Goal: Information Seeking & Learning: Learn about a topic

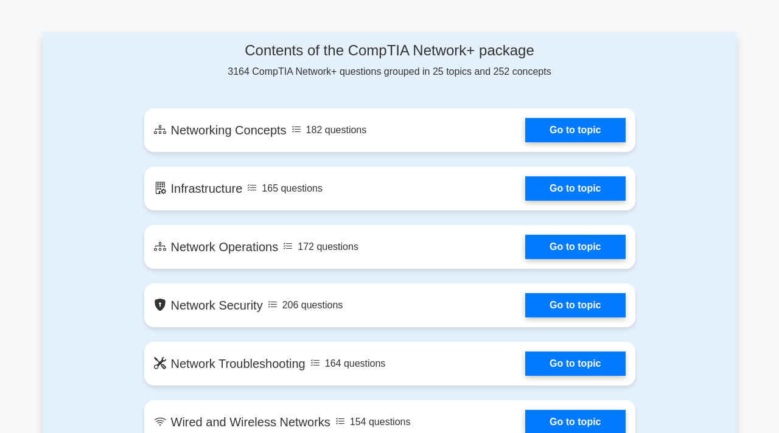
scroll to position [651, 0]
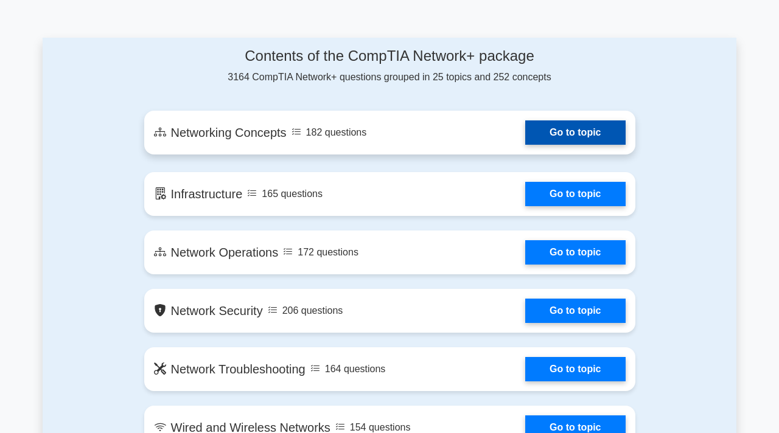
click at [562, 134] on link "Go to topic" at bounding box center [575, 133] width 100 height 24
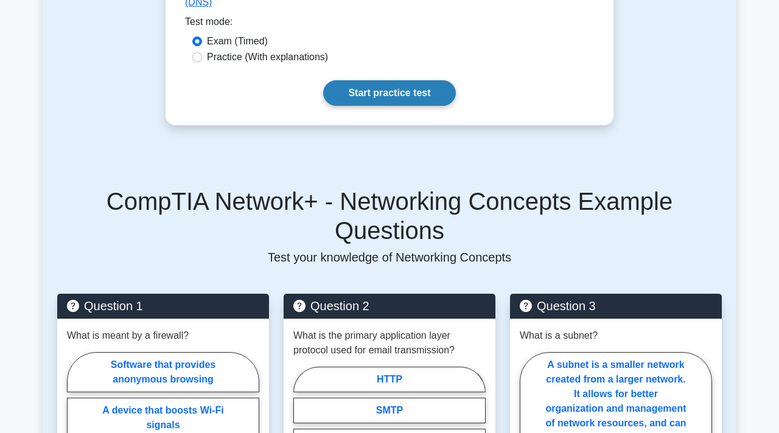
click at [406, 81] on link "Start practice test" at bounding box center [389, 93] width 132 height 26
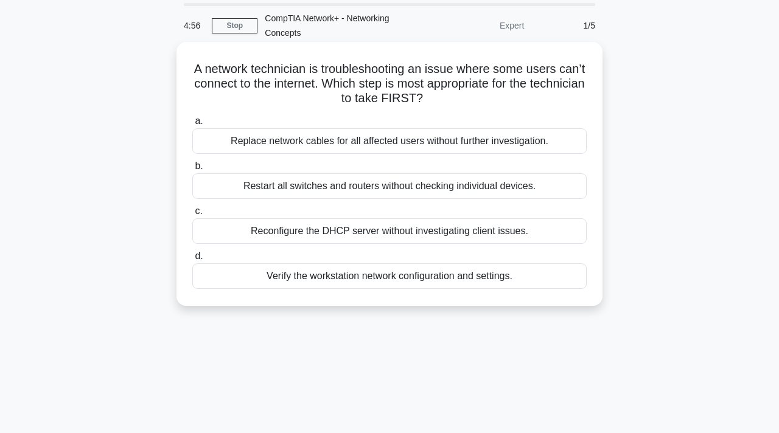
scroll to position [44, 0]
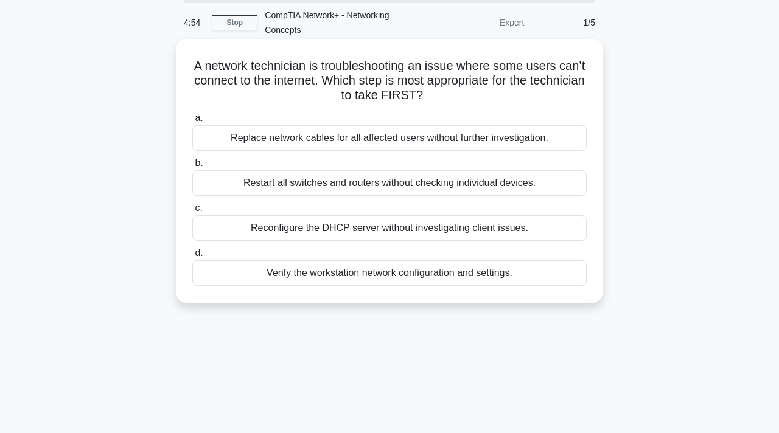
click at [300, 190] on div "Restart all switches and routers without checking individual devices." at bounding box center [389, 183] width 395 height 26
click at [192, 167] on input "b. Restart all switches and routers without checking individual devices." at bounding box center [192, 164] width 0 height 8
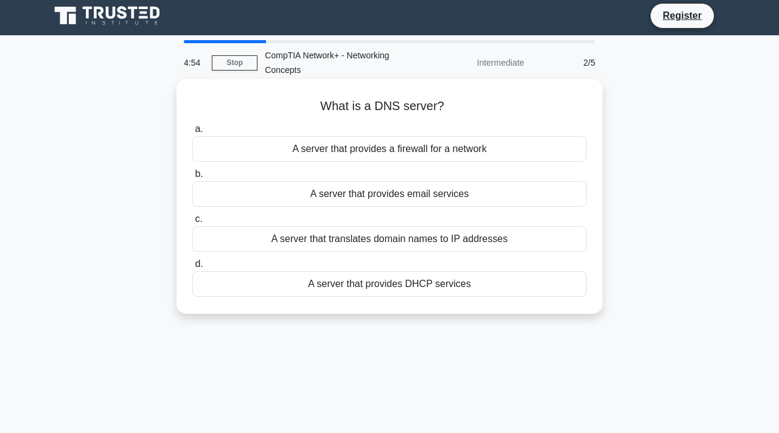
scroll to position [0, 0]
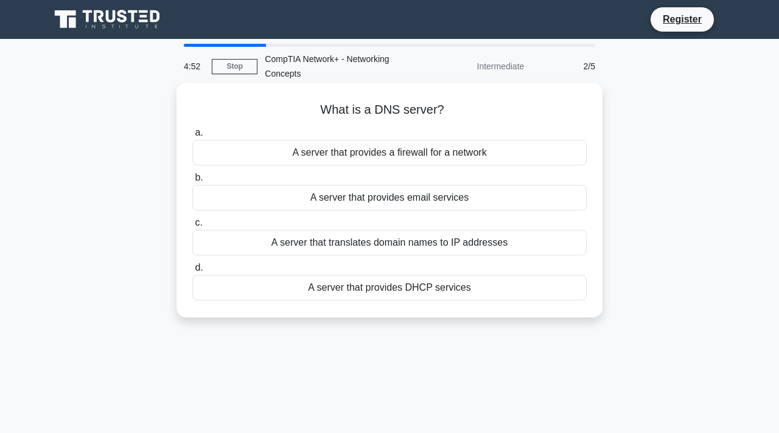
click at [317, 153] on div "A server that provides a firewall for a network" at bounding box center [389, 153] width 395 height 26
click at [192, 137] on input "a. A server that provides a firewall for a network" at bounding box center [192, 133] width 0 height 8
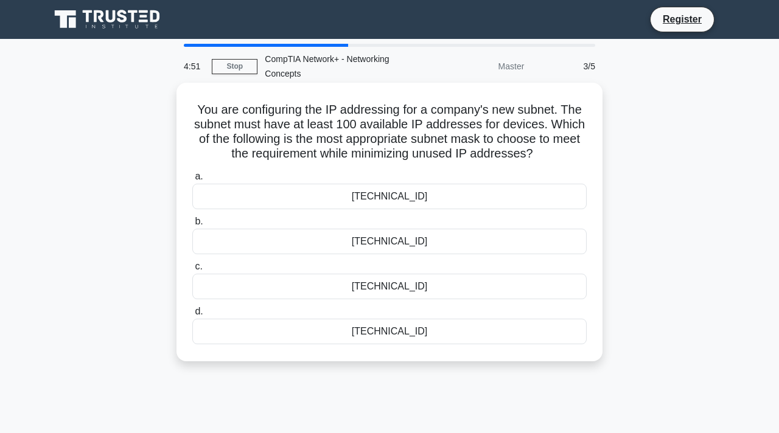
click at [359, 195] on div "255.255.255.0" at bounding box center [389, 197] width 395 height 26
click at [192, 181] on input "a. 255.255.255.0" at bounding box center [192, 177] width 0 height 8
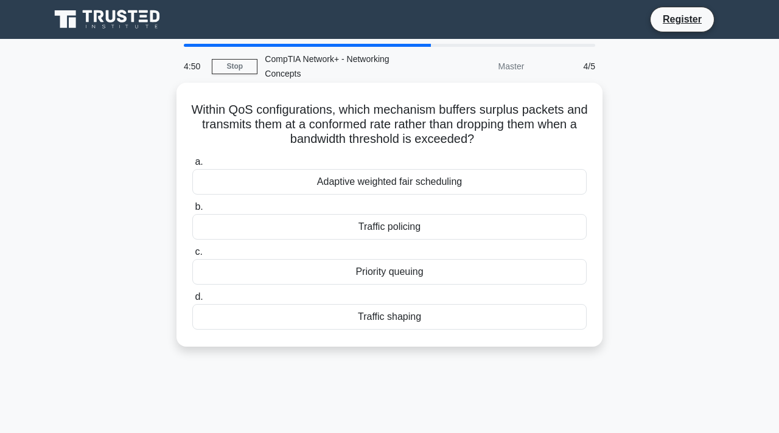
click at [390, 228] on div "Traffic policing" at bounding box center [389, 227] width 395 height 26
click at [192, 211] on input "b. Traffic policing" at bounding box center [192, 207] width 0 height 8
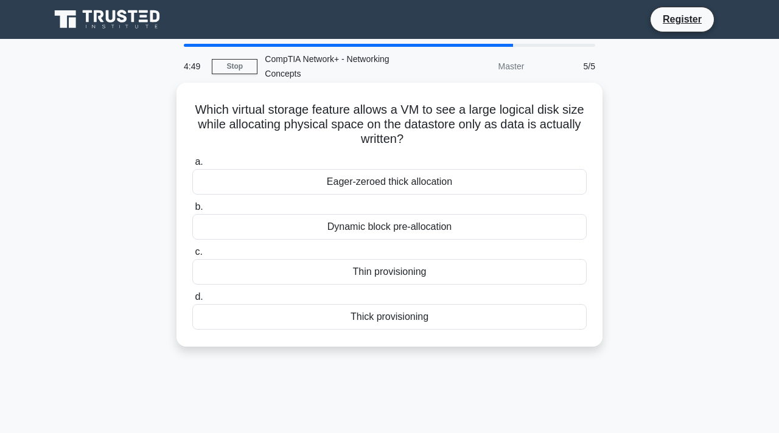
click at [381, 188] on div "Eager-zeroed thick allocation" at bounding box center [389, 182] width 395 height 26
click at [192, 166] on input "a. Eager-zeroed thick allocation" at bounding box center [192, 162] width 0 height 8
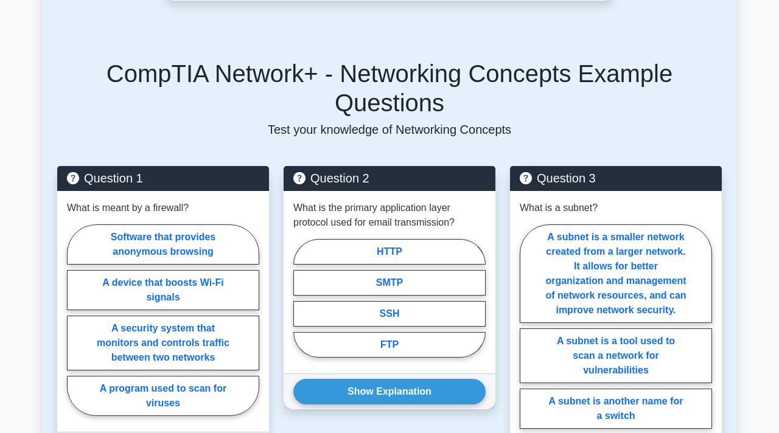
scroll to position [328, 0]
